Goal: Find specific page/section: Find specific page/section

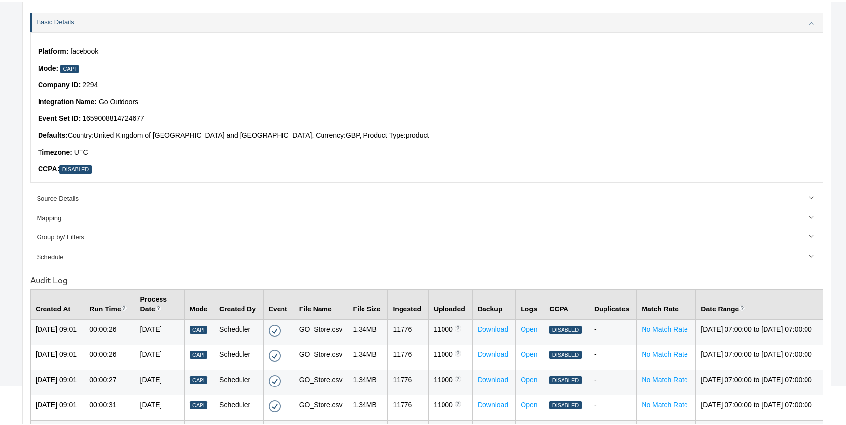
scroll to position [62, 0]
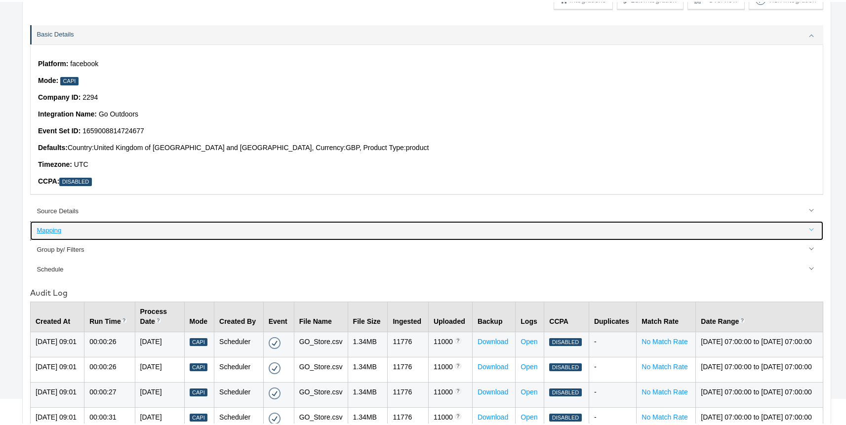
click at [43, 229] on div "Mapping" at bounding box center [427, 228] width 781 height 9
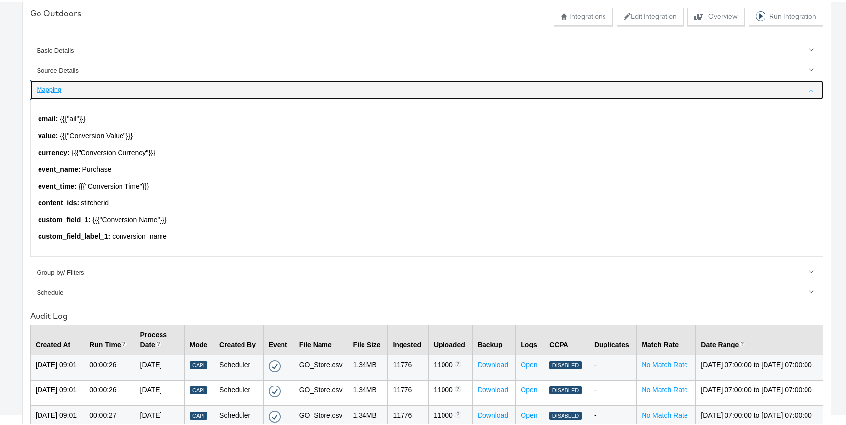
scroll to position [40, 0]
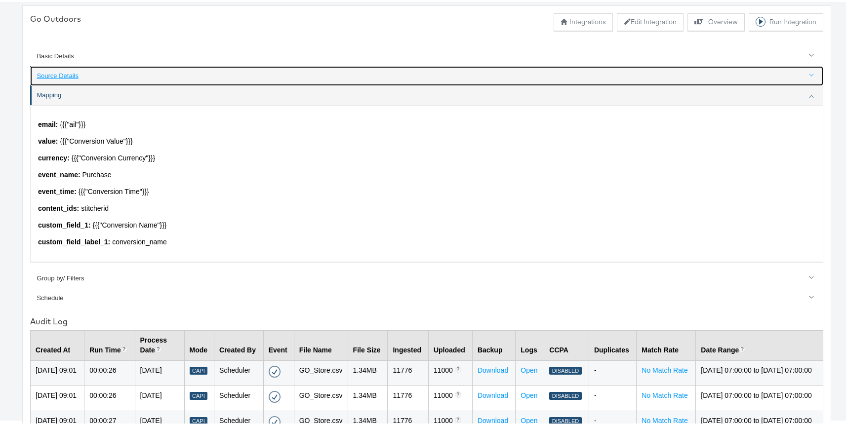
click at [84, 74] on div "Source Details" at bounding box center [427, 74] width 781 height 9
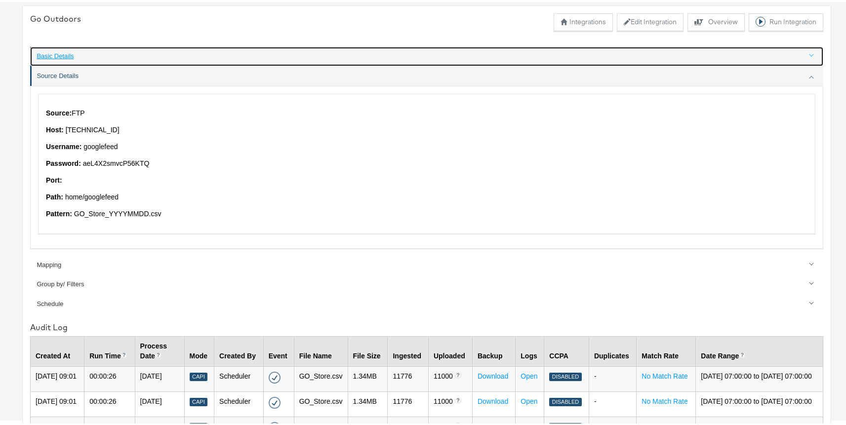
click at [67, 55] on div "Basic Details" at bounding box center [427, 54] width 781 height 9
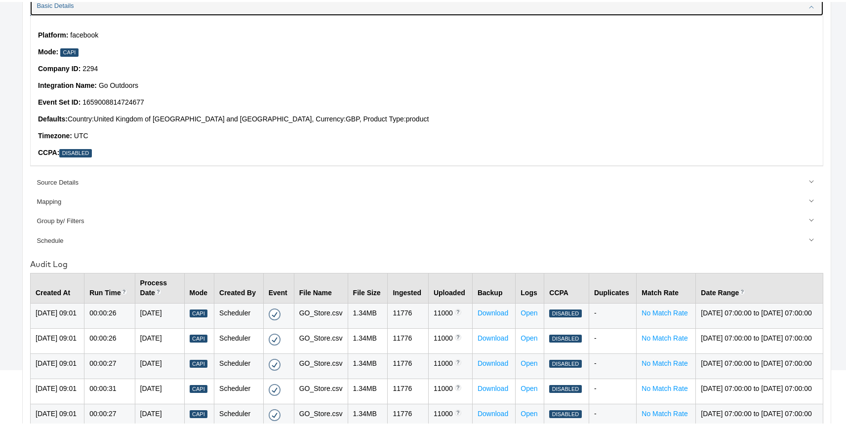
scroll to position [123, 0]
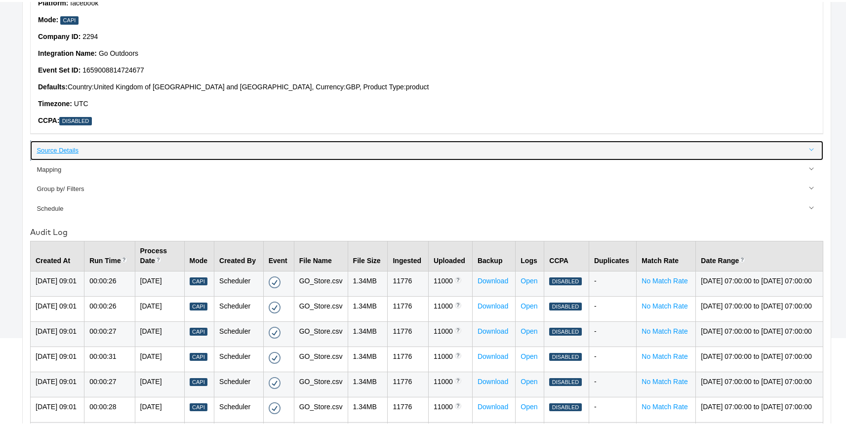
click at [70, 156] on link "Source Details" at bounding box center [426, 148] width 793 height 19
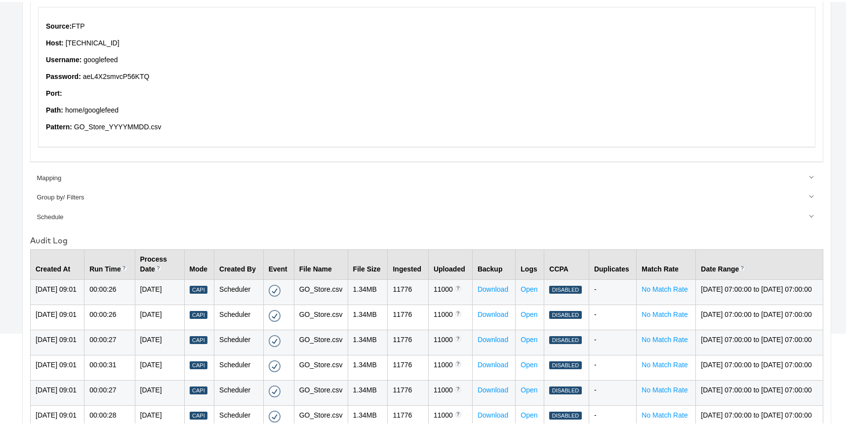
scroll to position [155, 0]
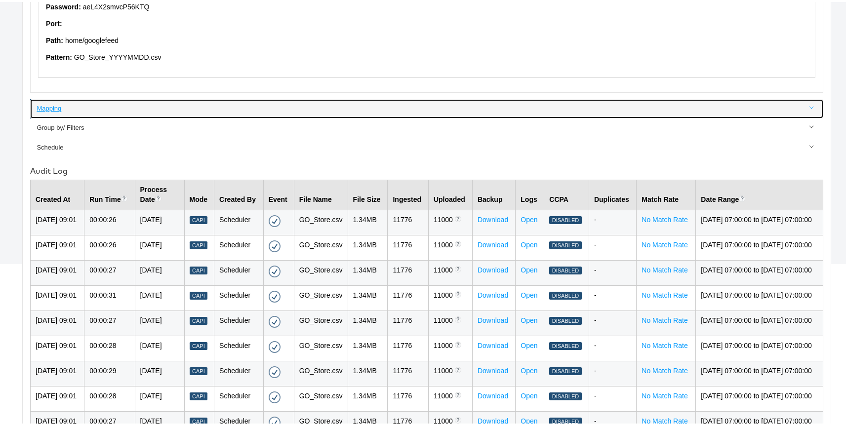
click at [54, 103] on div "Mapping" at bounding box center [427, 106] width 781 height 9
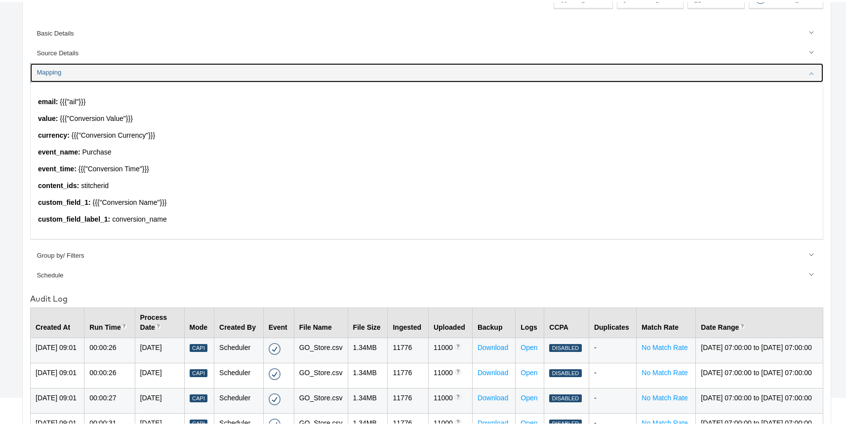
scroll to position [0, 0]
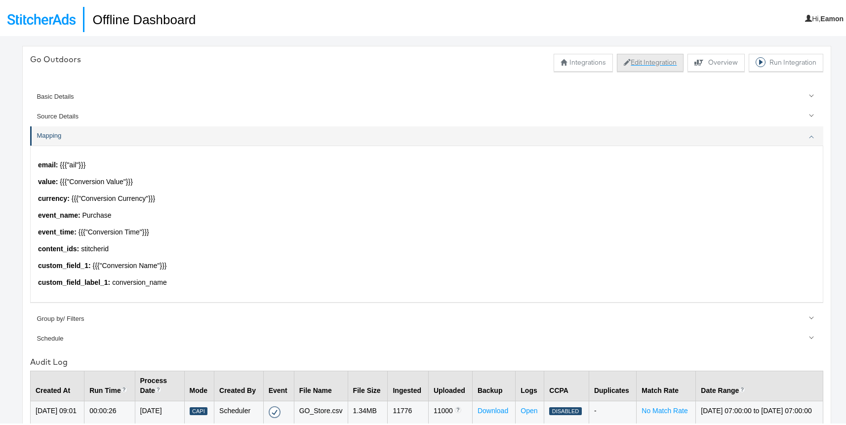
click at [623, 59] on button "Edit Integration" at bounding box center [650, 61] width 67 height 18
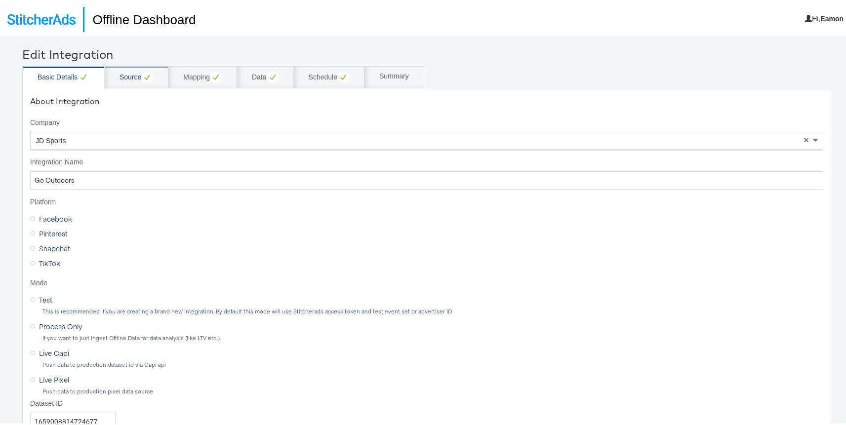
click at [130, 73] on div "Source" at bounding box center [136, 76] width 34 height 12
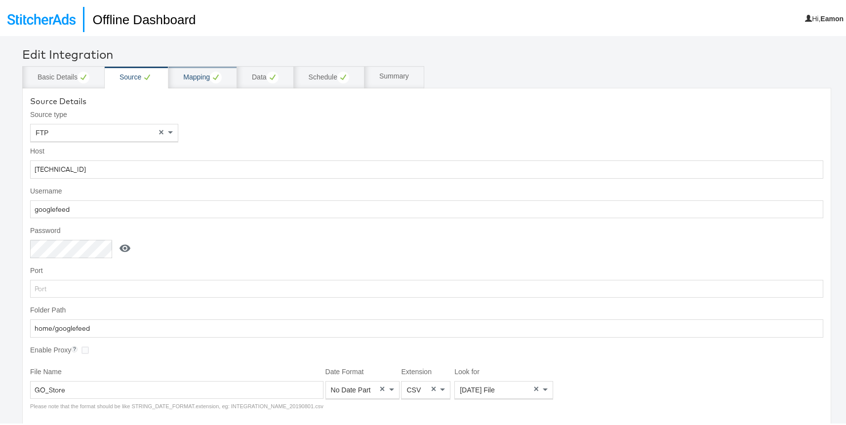
click at [195, 76] on div "Mapping" at bounding box center [202, 76] width 39 height 12
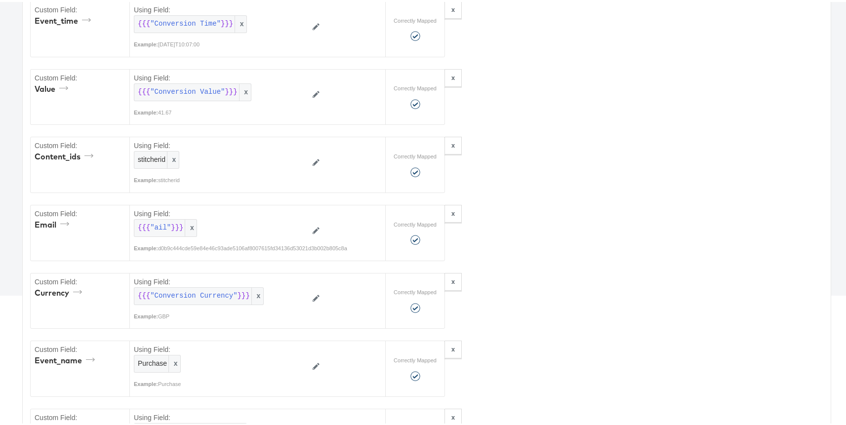
scroll to position [59, 0]
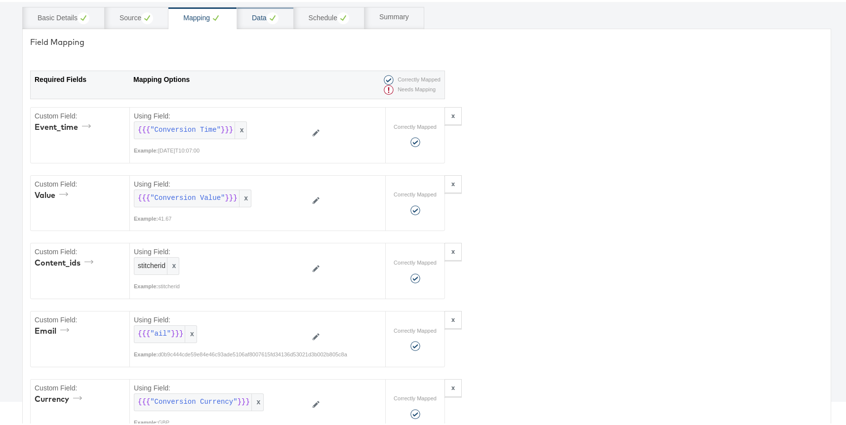
click at [262, 16] on div "Data" at bounding box center [265, 16] width 27 height 12
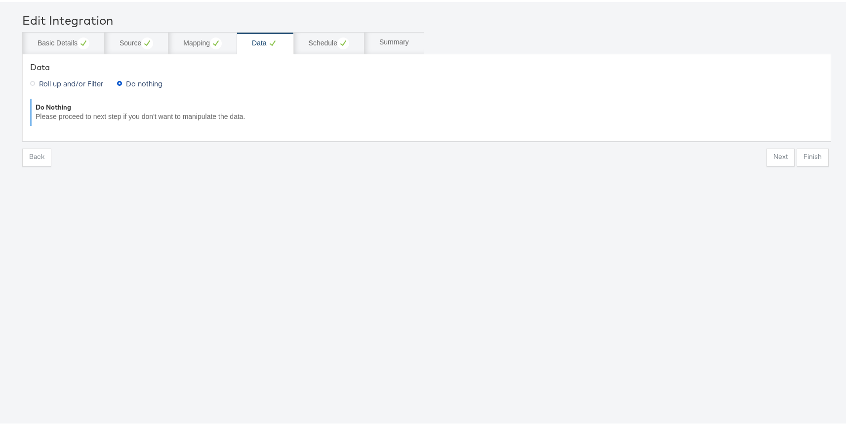
scroll to position [34, 0]
click at [203, 39] on div "Mapping" at bounding box center [202, 42] width 39 height 12
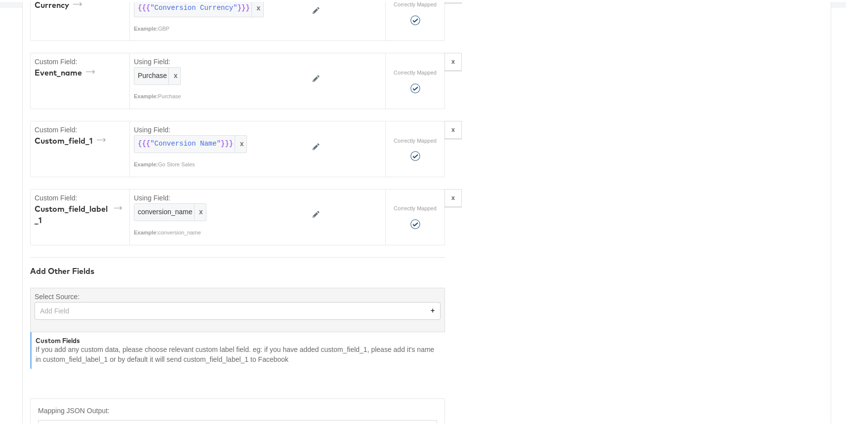
scroll to position [469, 0]
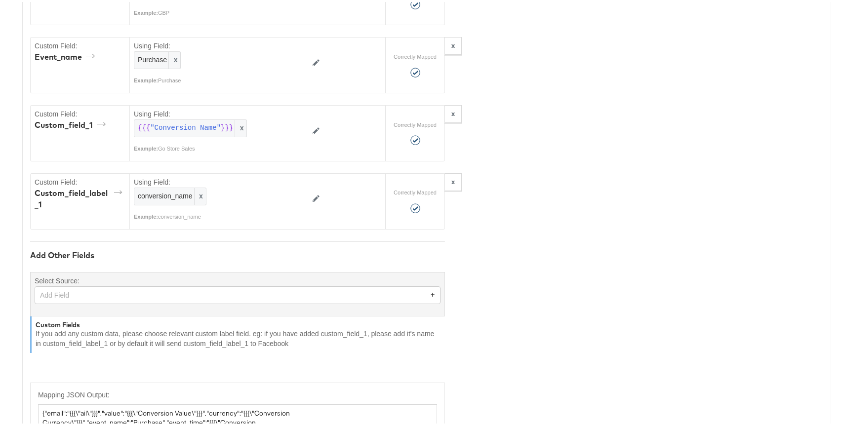
click at [61, 302] on div at bounding box center [238, 302] width 406 height 0
click at [61, 296] on div "Add Field" at bounding box center [237, 293] width 405 height 17
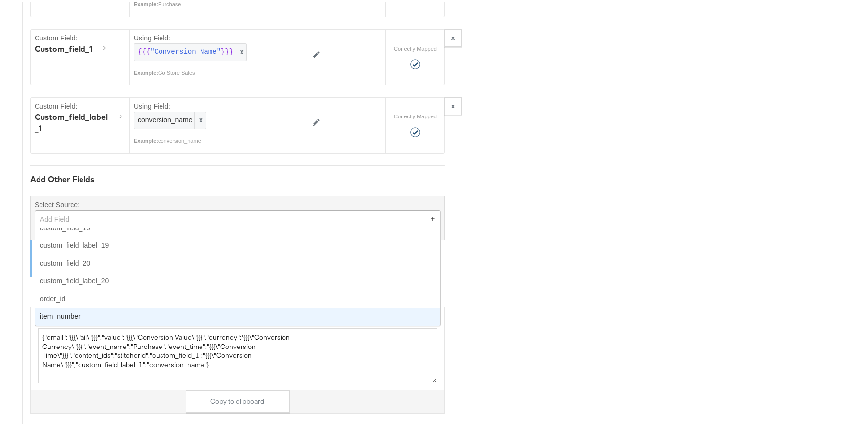
scroll to position [0, 0]
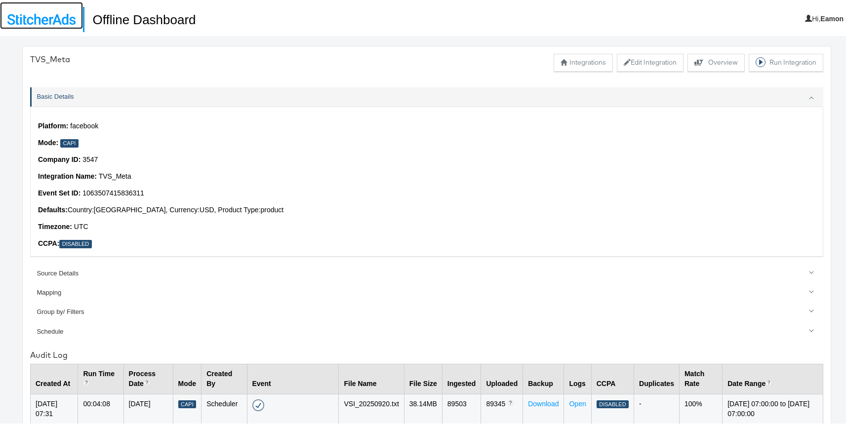
click at [46, 18] on img at bounding box center [41, 17] width 68 height 11
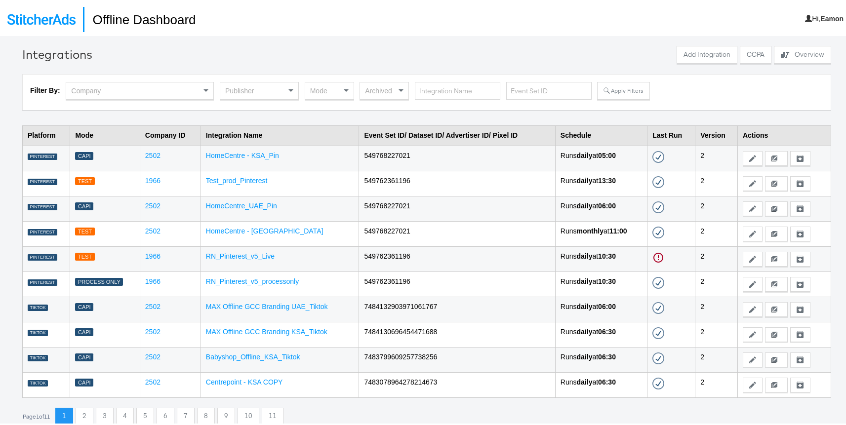
scroll to position [34, 0]
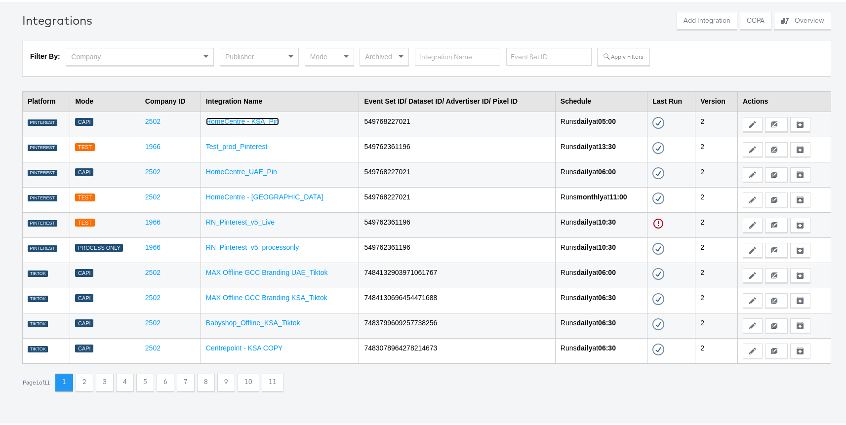
click at [243, 117] on link "HomeCentre - KSA_Pin" at bounding box center [242, 120] width 73 height 8
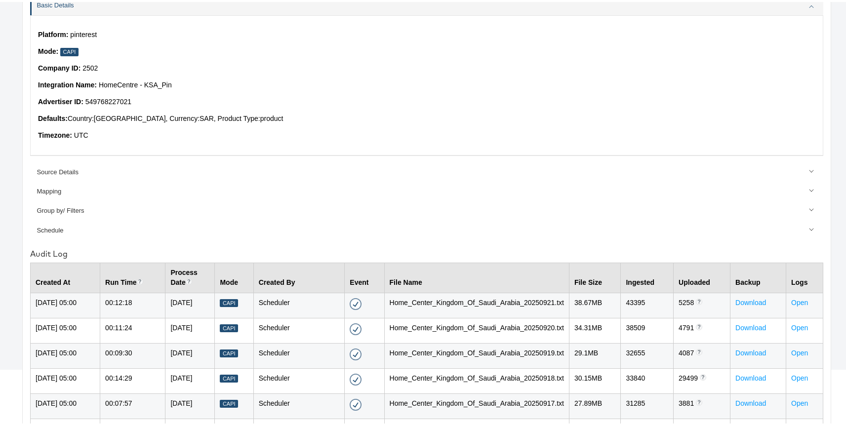
scroll to position [186, 0]
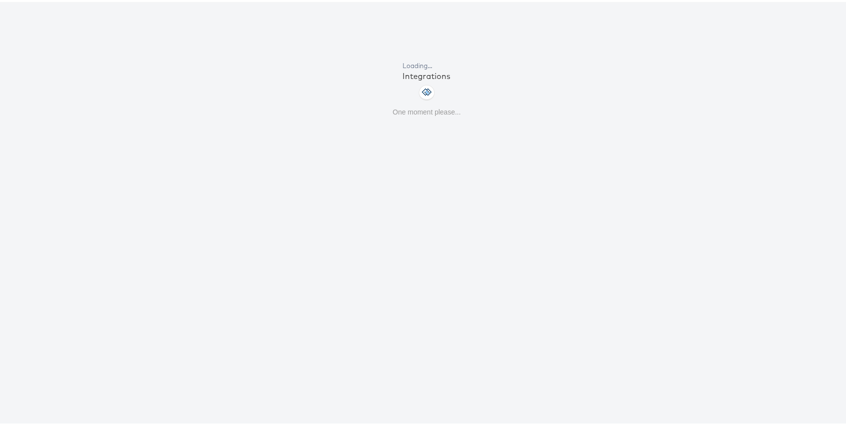
scroll to position [34, 0]
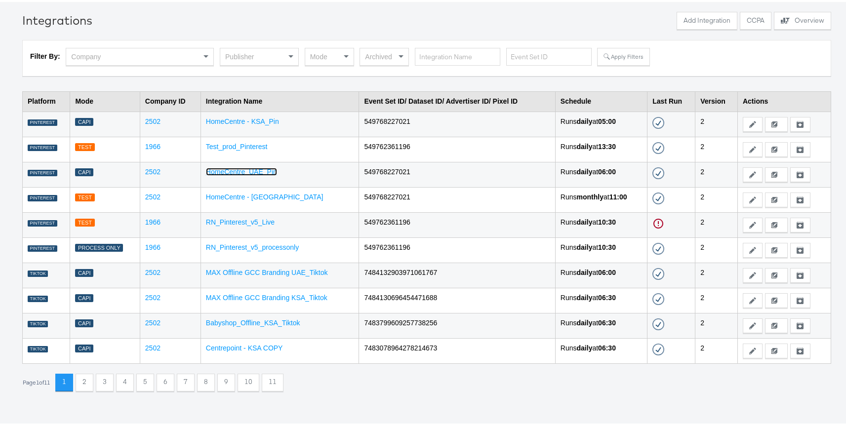
click at [247, 169] on link "HomeCentre_UAE_Pin" at bounding box center [241, 170] width 71 height 8
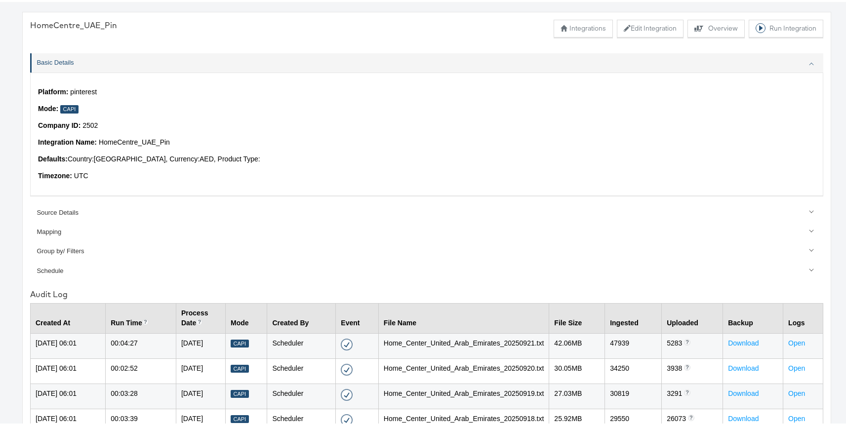
scroll to position [259, 0]
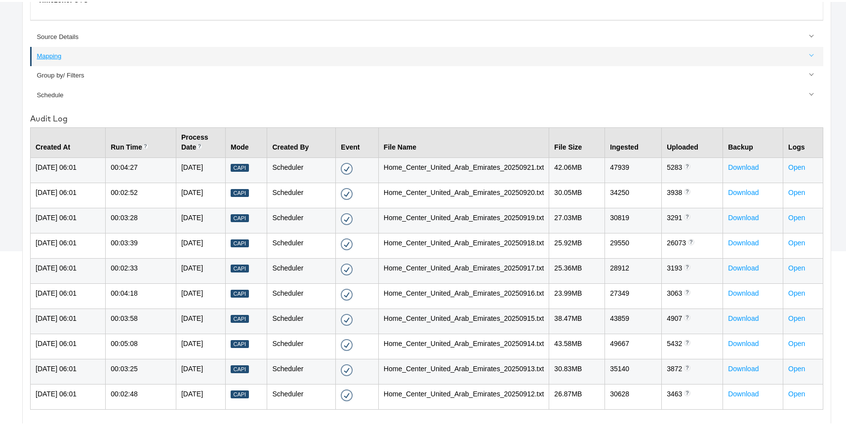
scroll to position [34, 0]
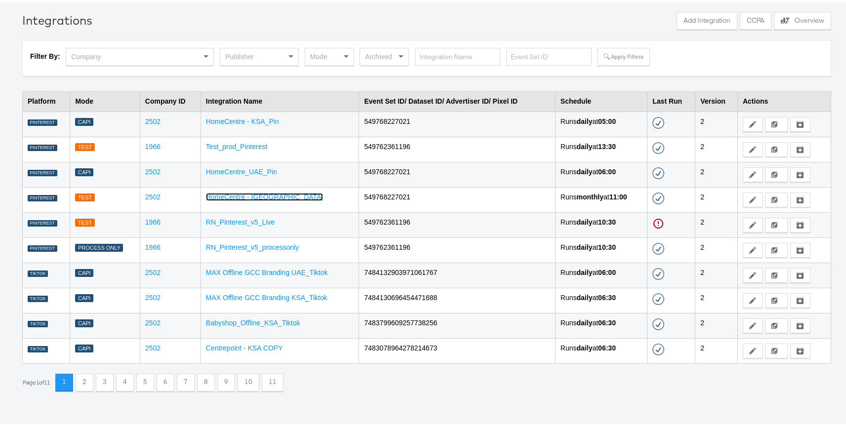
click at [257, 195] on link "HomeCentre - UAE_Oin_test" at bounding box center [264, 195] width 117 height 8
click at [239, 277] on td "MAX Offline GCC Branding UAE_Tiktok" at bounding box center [279, 273] width 158 height 25
click at [251, 267] on link "MAX Offline GCC Branding UAE_Tiktok" at bounding box center [267, 271] width 122 height 8
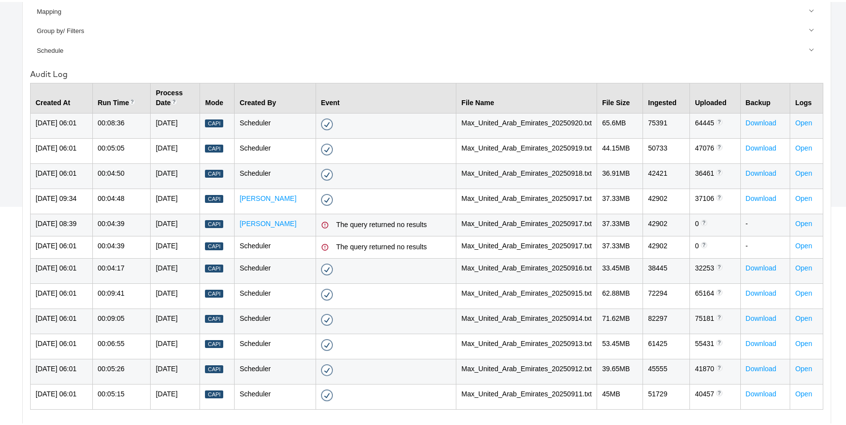
scroll to position [313, 0]
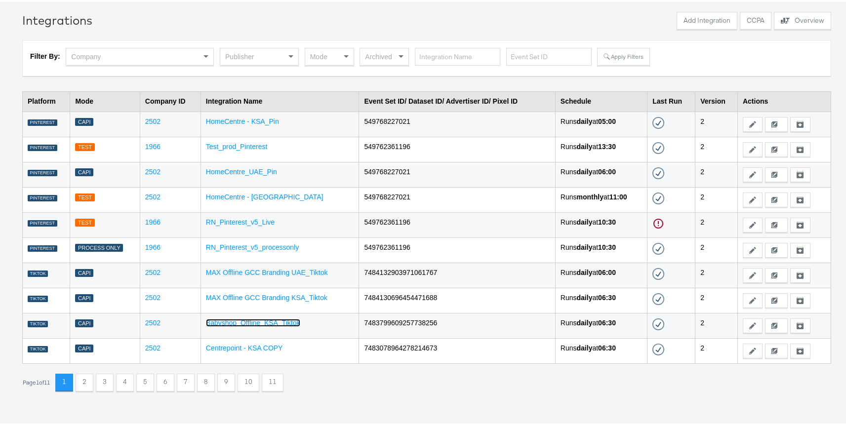
click at [251, 320] on link "Babyshop_Offline_KSA_Tiktok" at bounding box center [253, 321] width 94 height 8
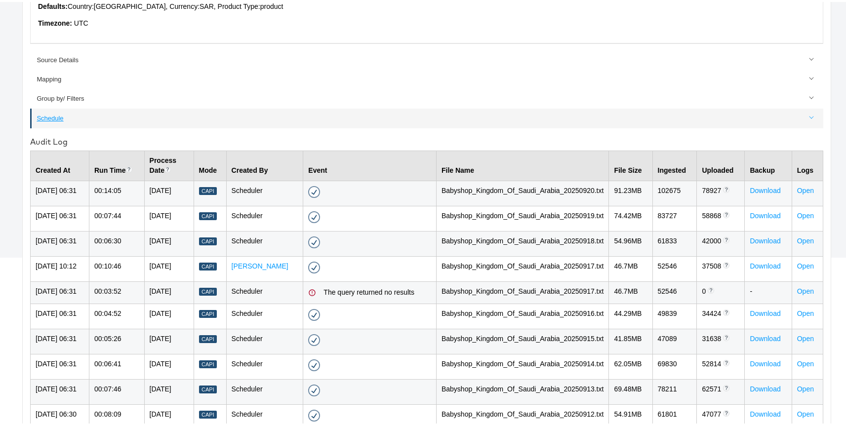
scroll to position [275, 0]
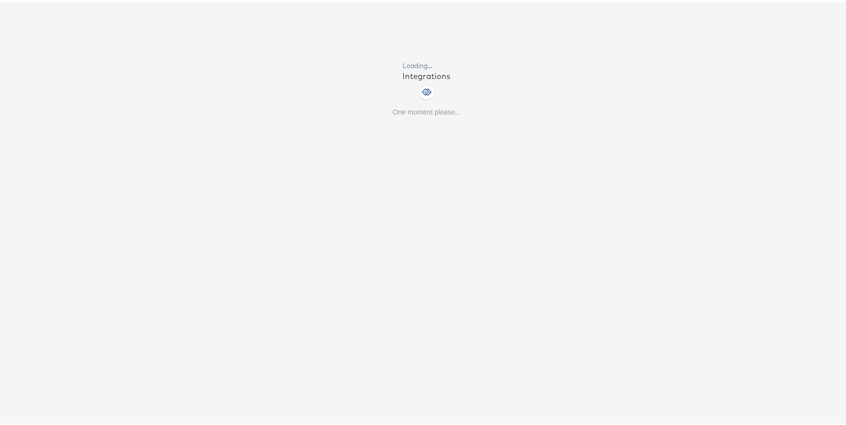
scroll to position [34, 0]
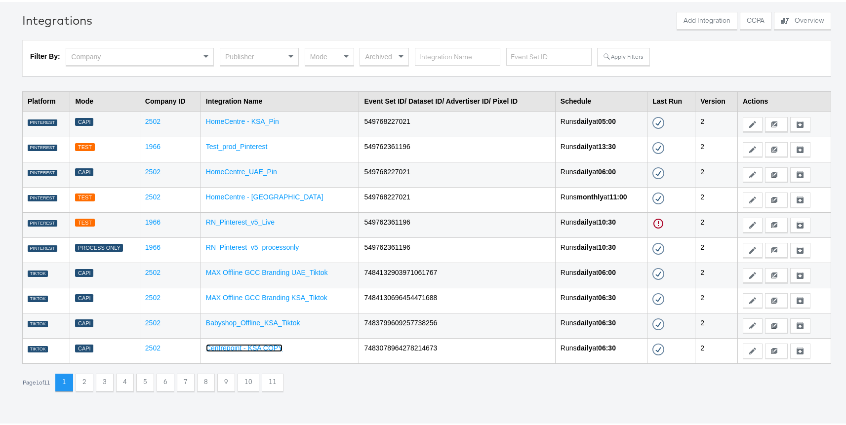
click at [232, 346] on link "Centrepoint - KSA COPY" at bounding box center [244, 346] width 77 height 8
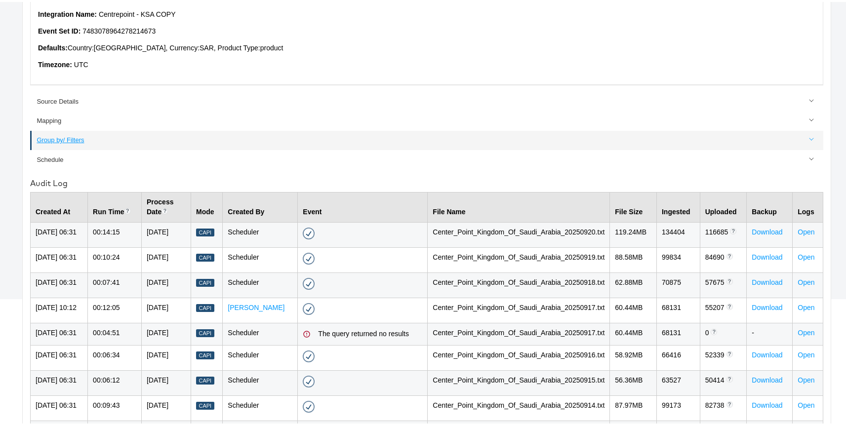
scroll to position [284, 0]
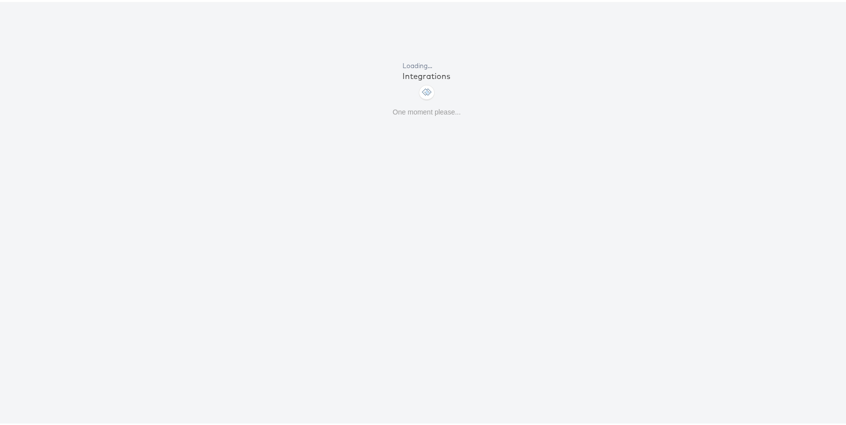
scroll to position [34, 0]
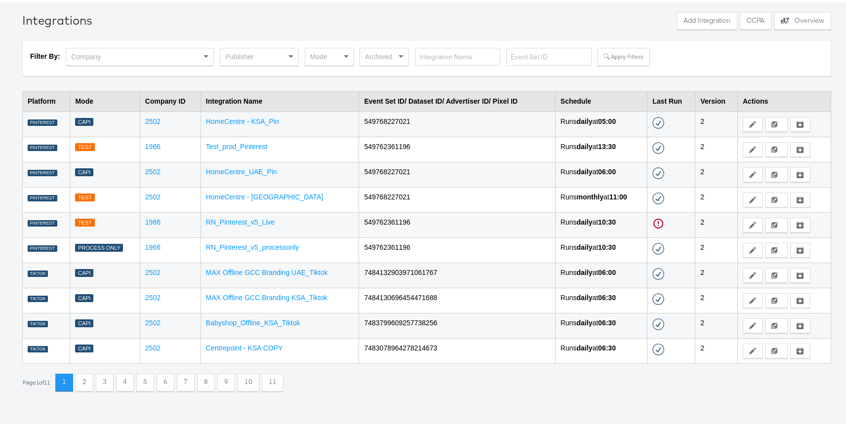
click at [88, 395] on div "Integrations Add Integration CCPA Explore activity on the offline processors Ov…" at bounding box center [426, 212] width 853 height 425
click at [88, 388] on button "2" at bounding box center [85, 381] width 18 height 18
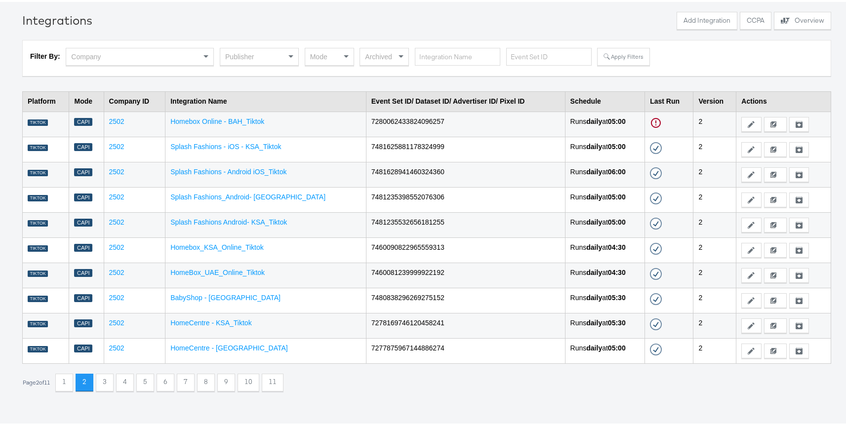
click at [210, 111] on td "Homebox Online - BAH_Tiktok" at bounding box center [265, 122] width 201 height 25
click at [216, 115] on td "Homebox Online - BAH_Tiktok" at bounding box center [265, 122] width 201 height 25
click at [231, 119] on link "Homebox Online - BAH_Tiktok" at bounding box center [217, 120] width 94 height 8
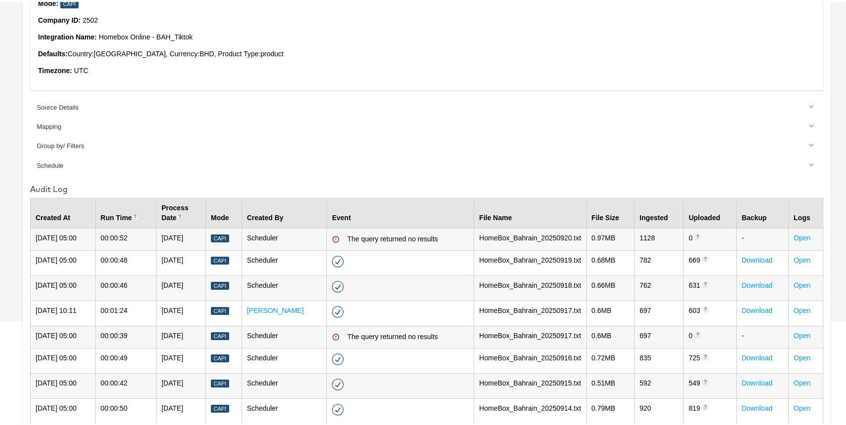
scroll to position [256, 0]
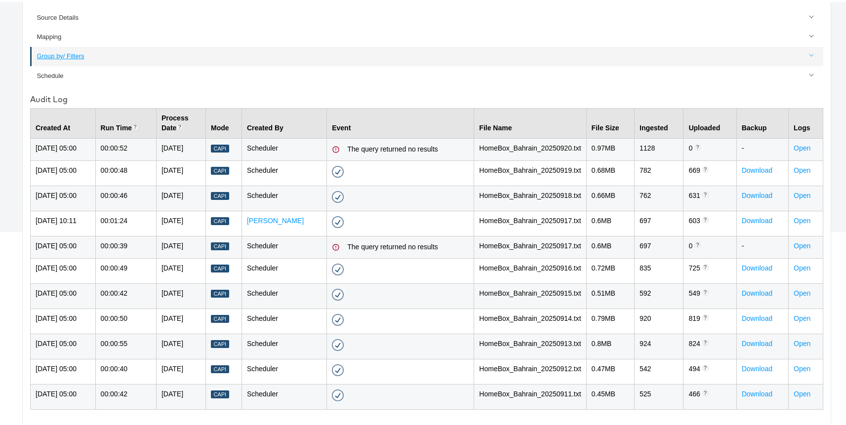
scroll to position [34, 0]
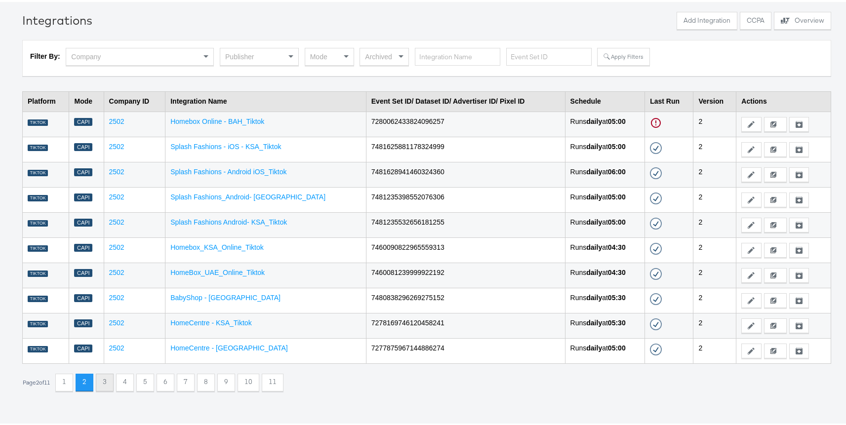
click at [106, 375] on button "3" at bounding box center [105, 381] width 18 height 18
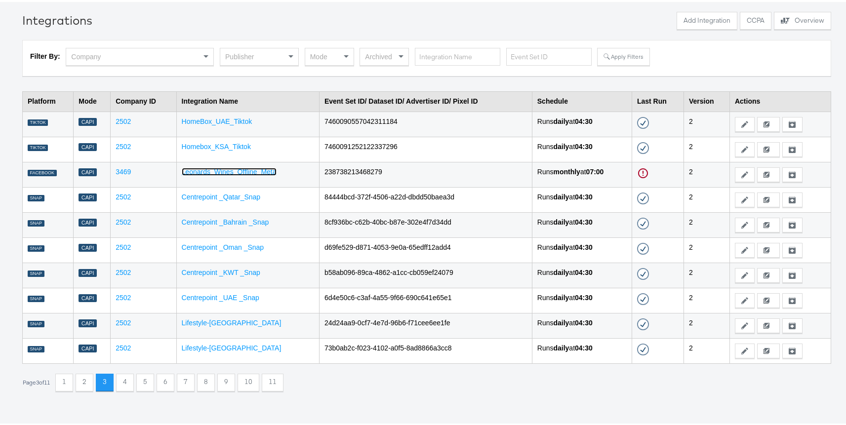
click at [246, 170] on link "Leonards_Wines_Offline_Meta" at bounding box center [229, 170] width 95 height 8
click at [134, 379] on button "4" at bounding box center [125, 381] width 18 height 18
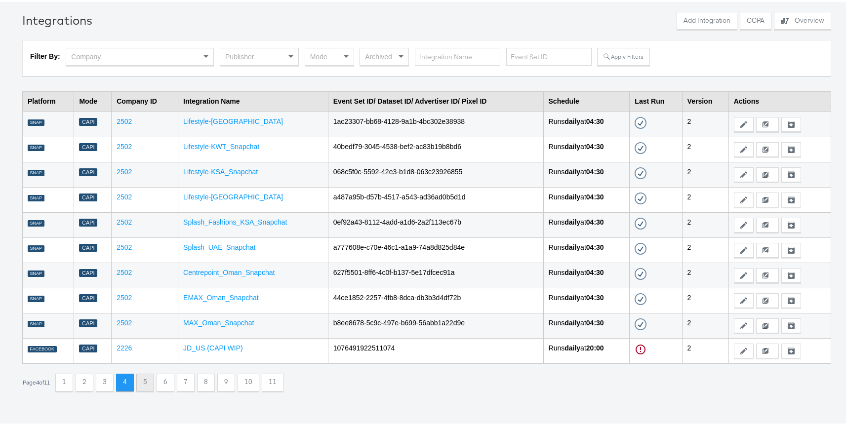
click at [154, 381] on button "5" at bounding box center [145, 381] width 18 height 18
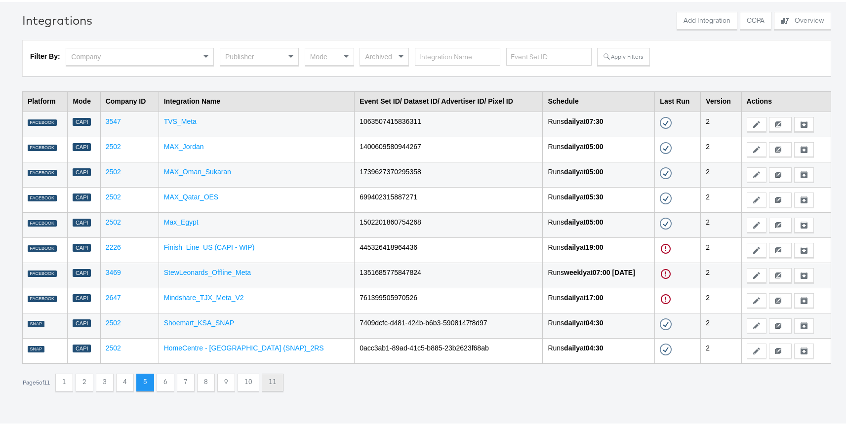
click at [277, 385] on button "11" at bounding box center [273, 381] width 22 height 18
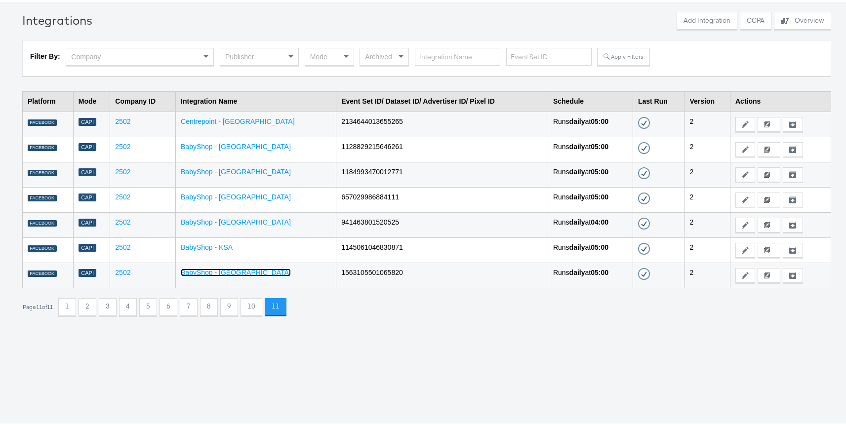
click at [221, 274] on link "BabyShop - UAE" at bounding box center [236, 271] width 110 height 8
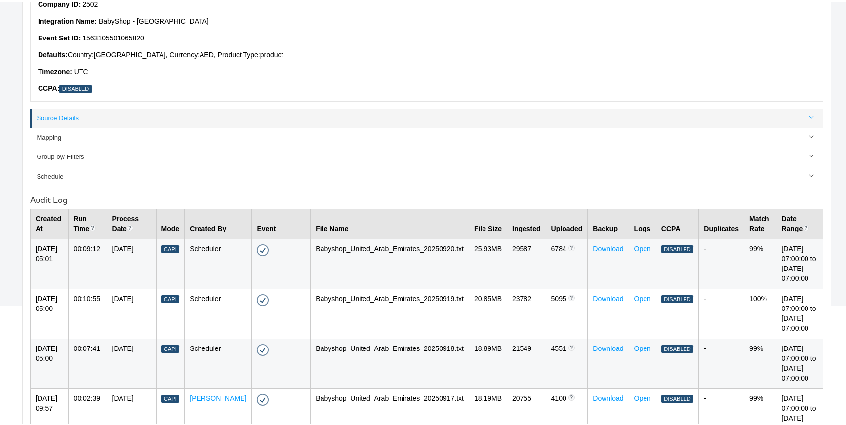
scroll to position [273, 0]
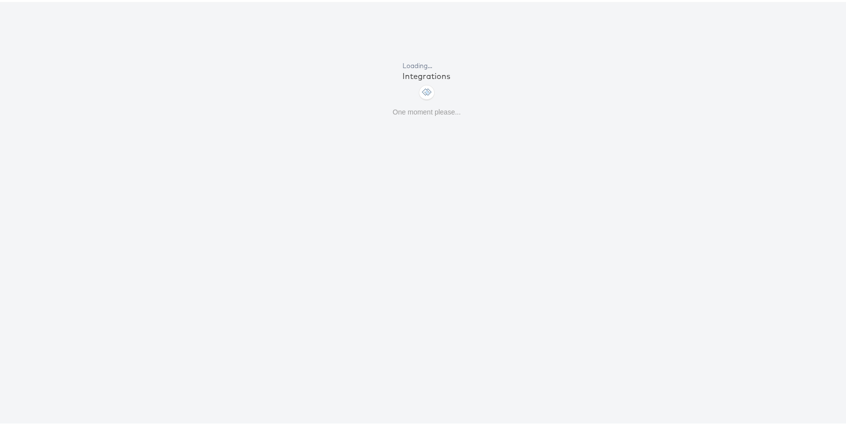
scroll to position [34, 0]
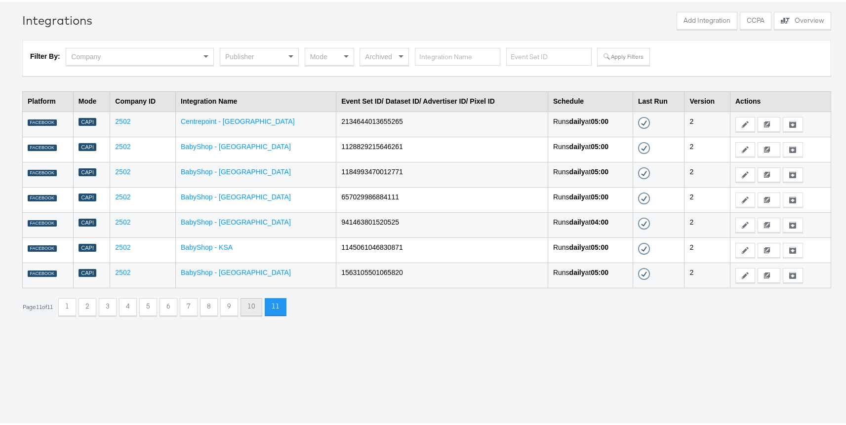
click at [254, 312] on button "10" at bounding box center [251, 305] width 22 height 18
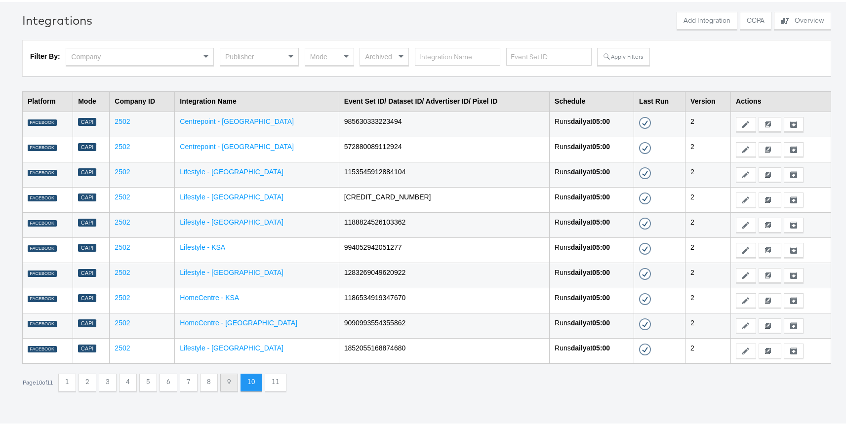
click at [232, 372] on div "9" at bounding box center [229, 381] width 18 height 18
click at [232, 382] on button "9" at bounding box center [229, 381] width 18 height 18
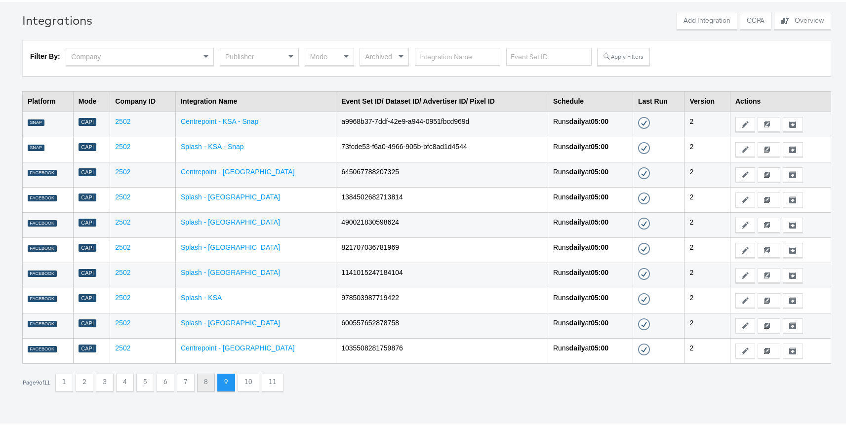
click at [211, 382] on button "8" at bounding box center [206, 381] width 18 height 18
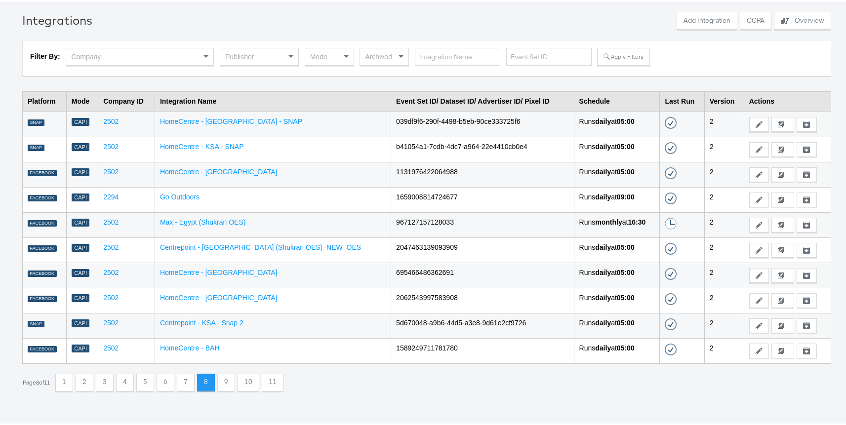
click at [191, 381] on button "7" at bounding box center [186, 381] width 18 height 18
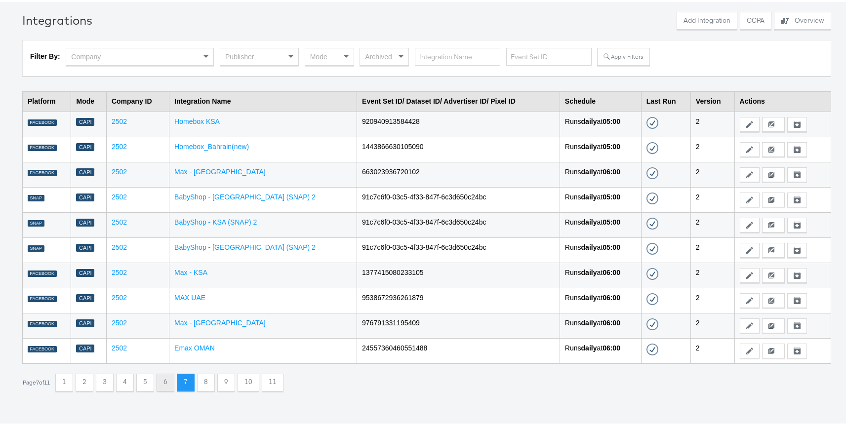
click at [170, 381] on button "6" at bounding box center [165, 381] width 18 height 18
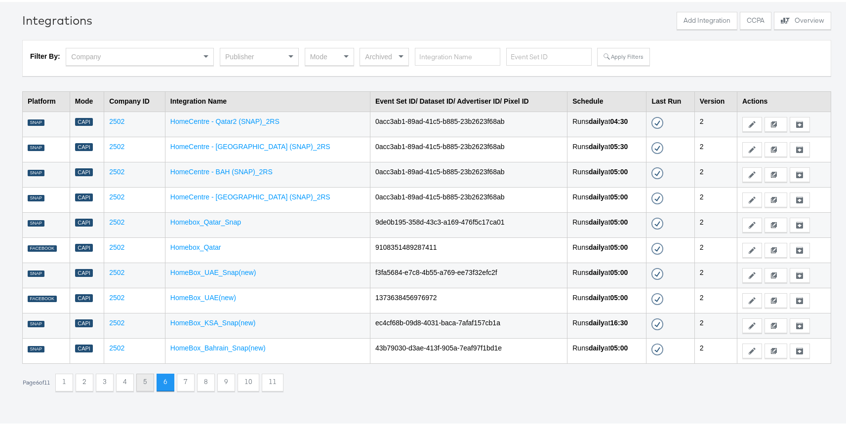
click at [150, 380] on button "5" at bounding box center [145, 381] width 18 height 18
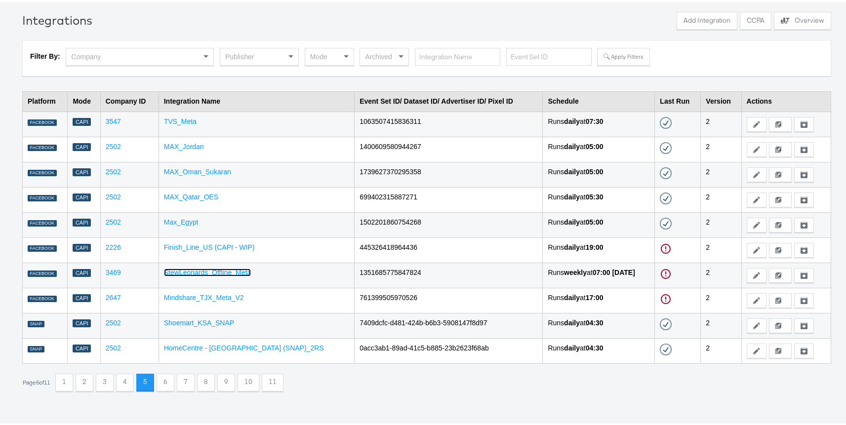
click at [218, 268] on link "StewLeonards_Offline_Meta" at bounding box center [207, 271] width 87 height 8
click at [206, 241] on link "Finish_Line_US (CAPI - WIP)" at bounding box center [209, 245] width 91 height 8
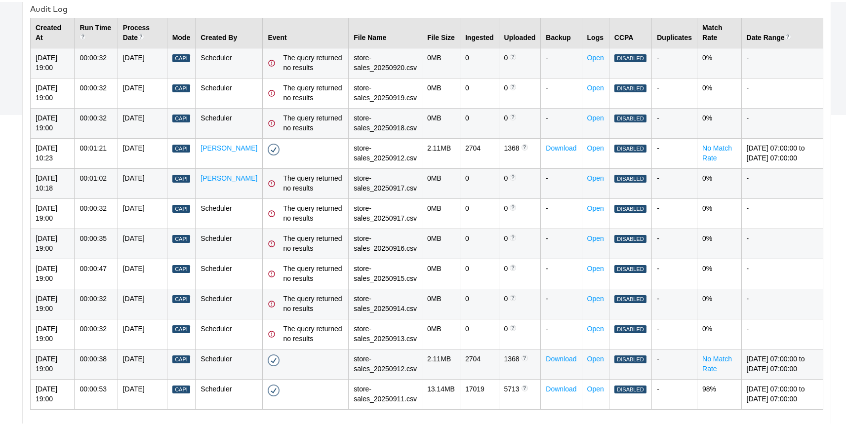
scroll to position [435, 0]
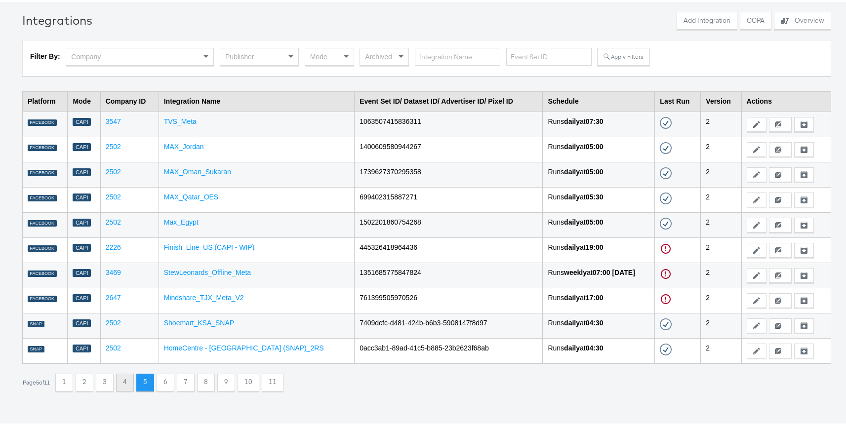
click at [131, 383] on button "4" at bounding box center [125, 381] width 18 height 18
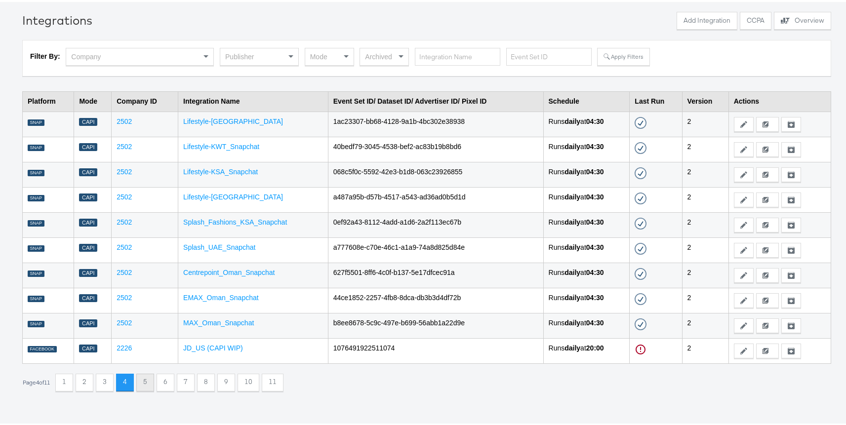
click at [150, 386] on button "5" at bounding box center [145, 381] width 18 height 18
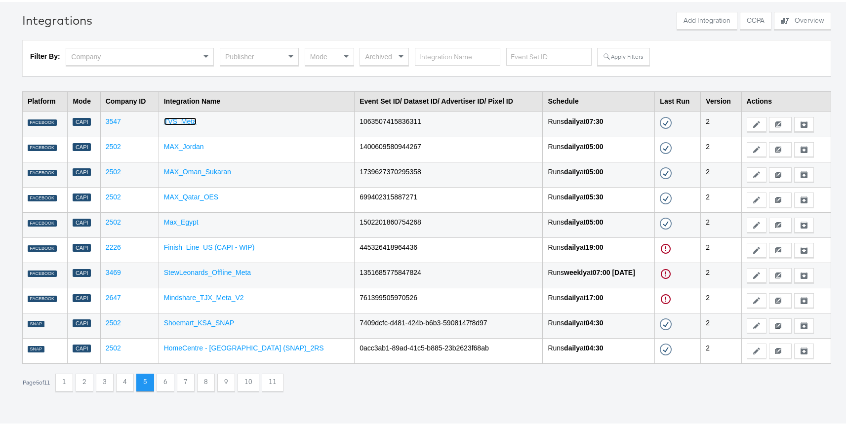
click at [186, 117] on link "TVS_Meta" at bounding box center [180, 120] width 33 height 8
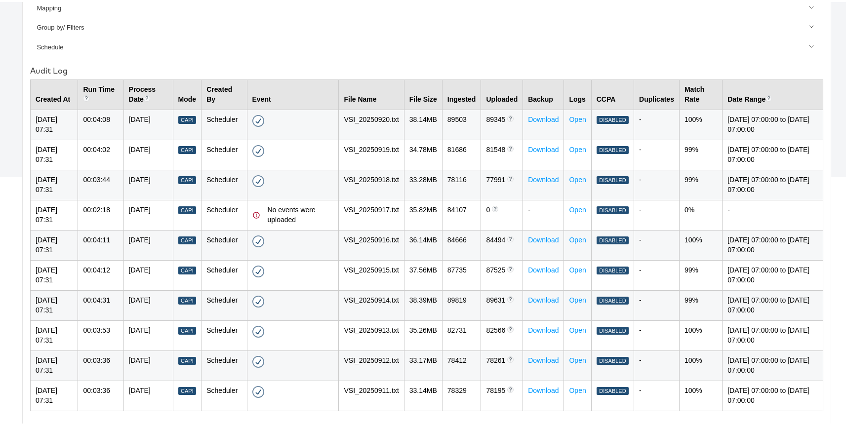
scroll to position [286, 0]
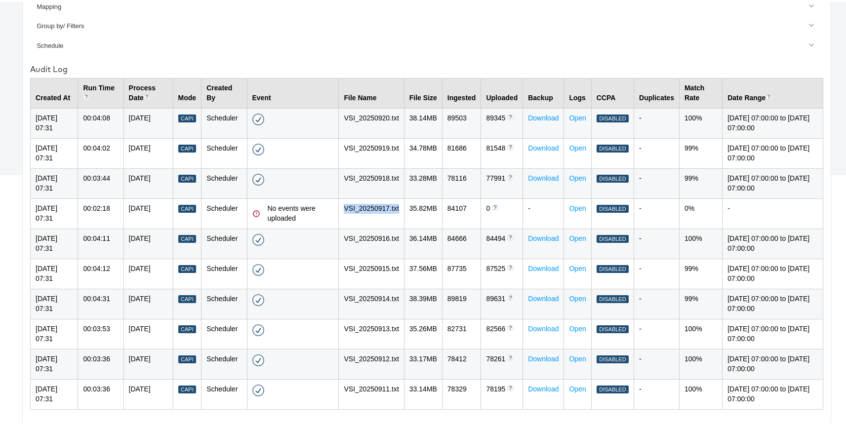
drag, startPoint x: 397, startPoint y: 209, endPoint x: 341, endPoint y: 204, distance: 56.5
click at [341, 204] on td "VSI_20250917.txt" at bounding box center [371, 211] width 65 height 30
copy td "VSI_20250917.txt"
click at [329, 225] on td "No events were uploaded" at bounding box center [293, 211] width 92 height 30
